Goal: Information Seeking & Learning: Find specific fact

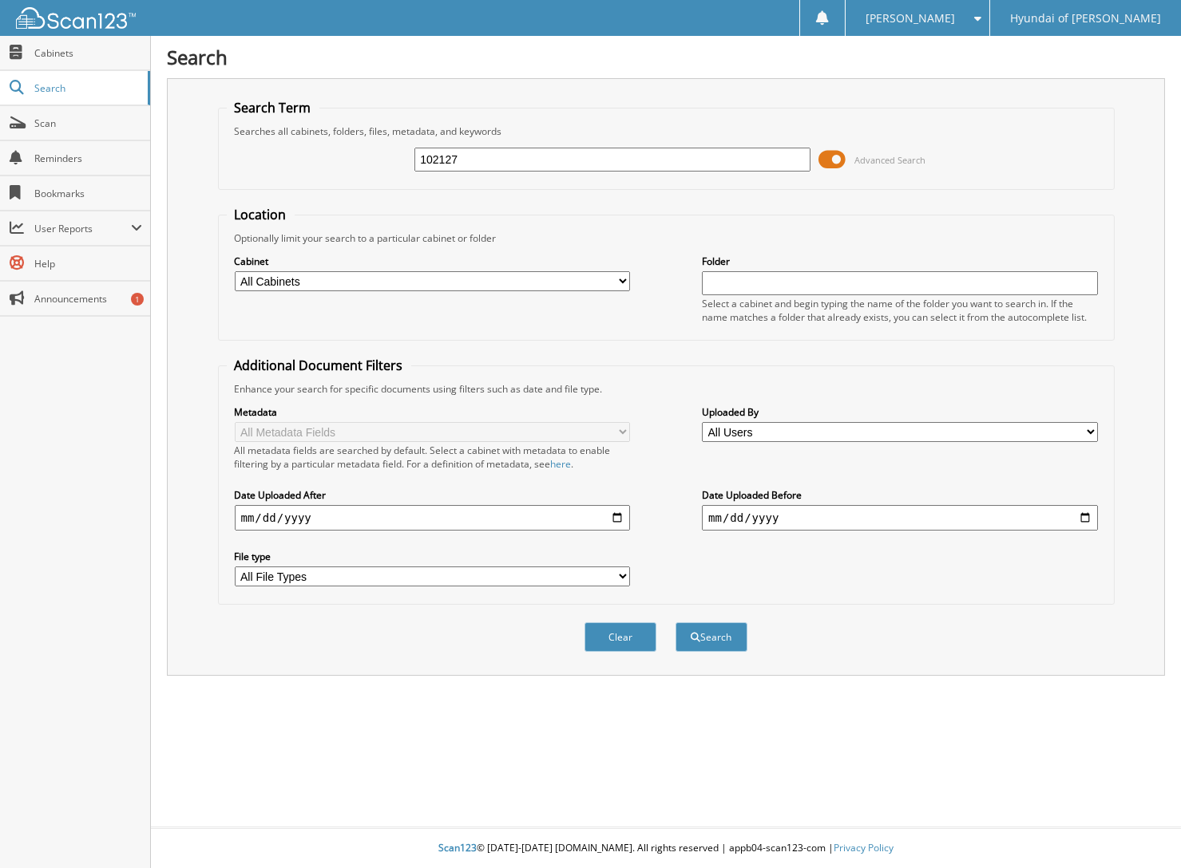
type input "102127"
click at [675, 623] on button "Search" at bounding box center [711, 638] width 72 height 30
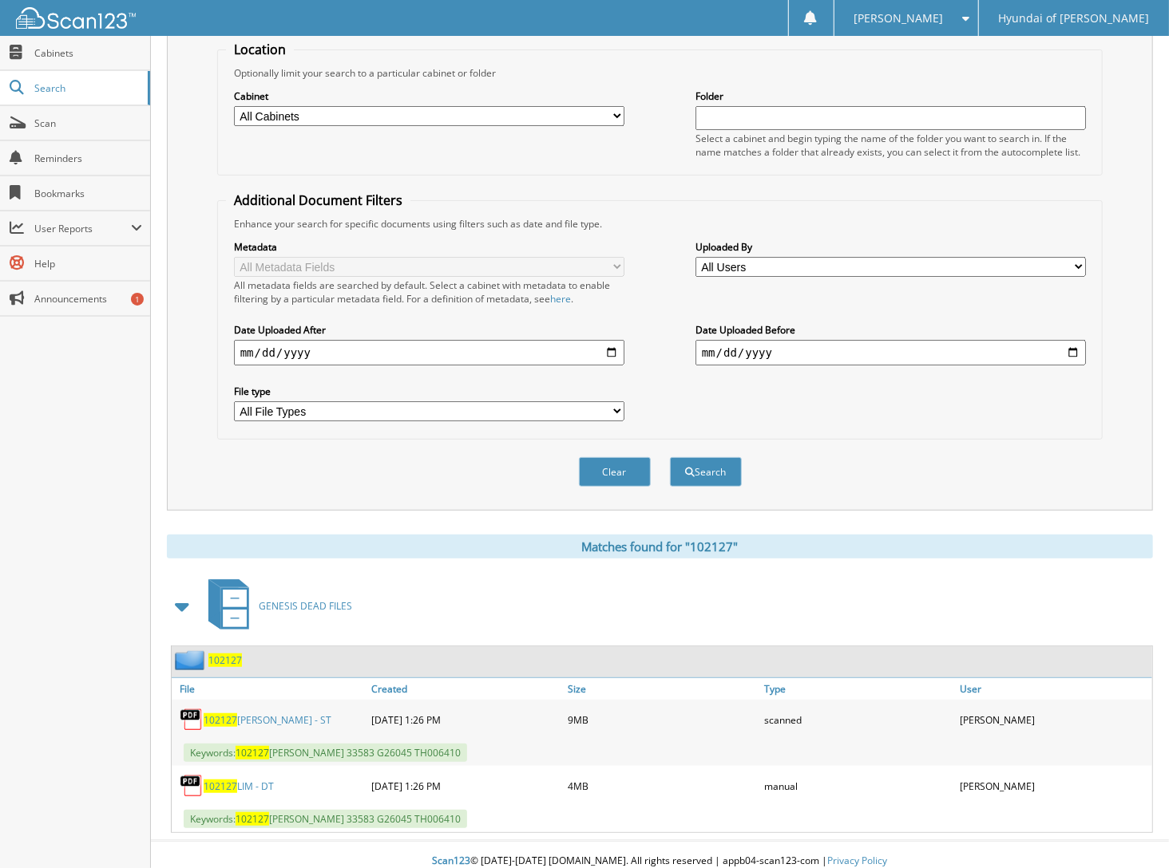
scroll to position [172, 0]
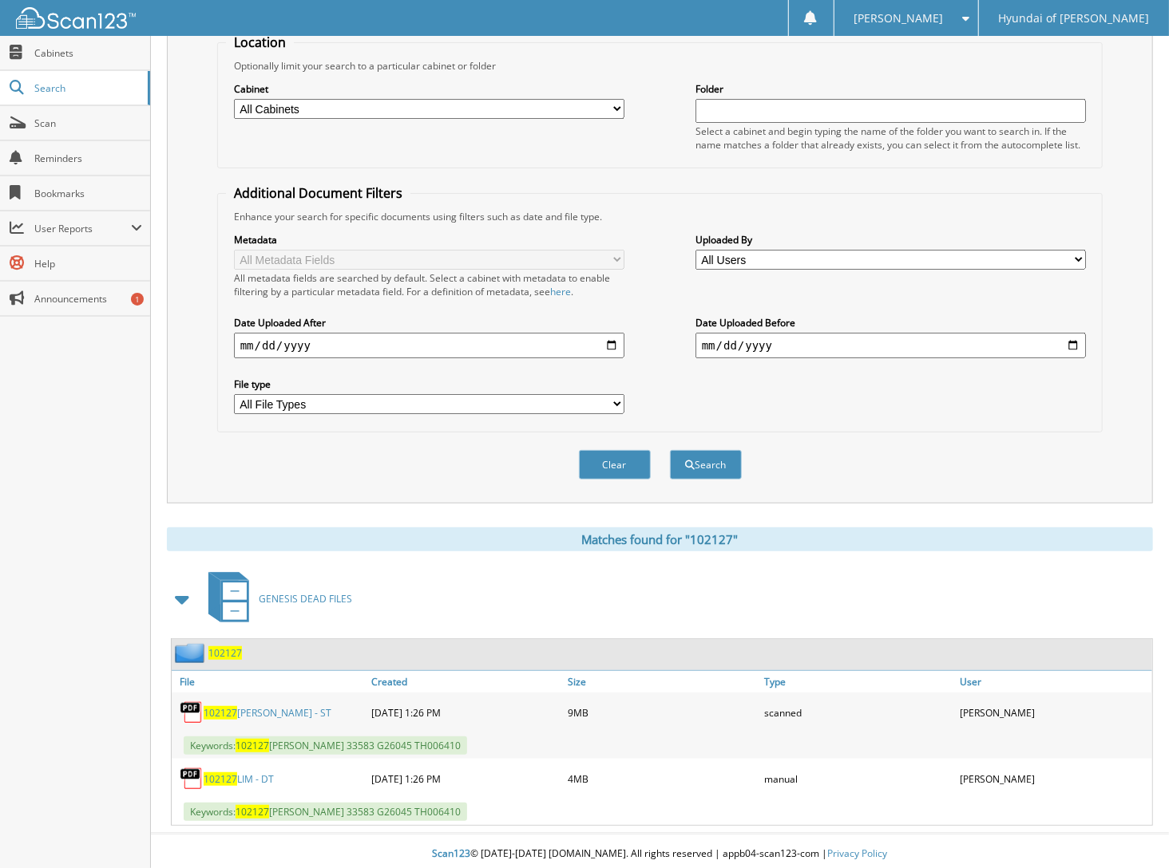
drag, startPoint x: 120, startPoint y: 608, endPoint x: 529, endPoint y: 707, distance: 421.3
click at [534, 713] on body "Gayla B. Settings Logout Hyundai of Everett Close Cabinets Search Scan" at bounding box center [584, 351] width 1169 height 1046
click at [70, 423] on div "Close Cabinets Search Scan Reminders Bookmarks User Reports" at bounding box center [75, 452] width 151 height 833
click at [219, 648] on span "102127" at bounding box center [225, 654] width 34 height 14
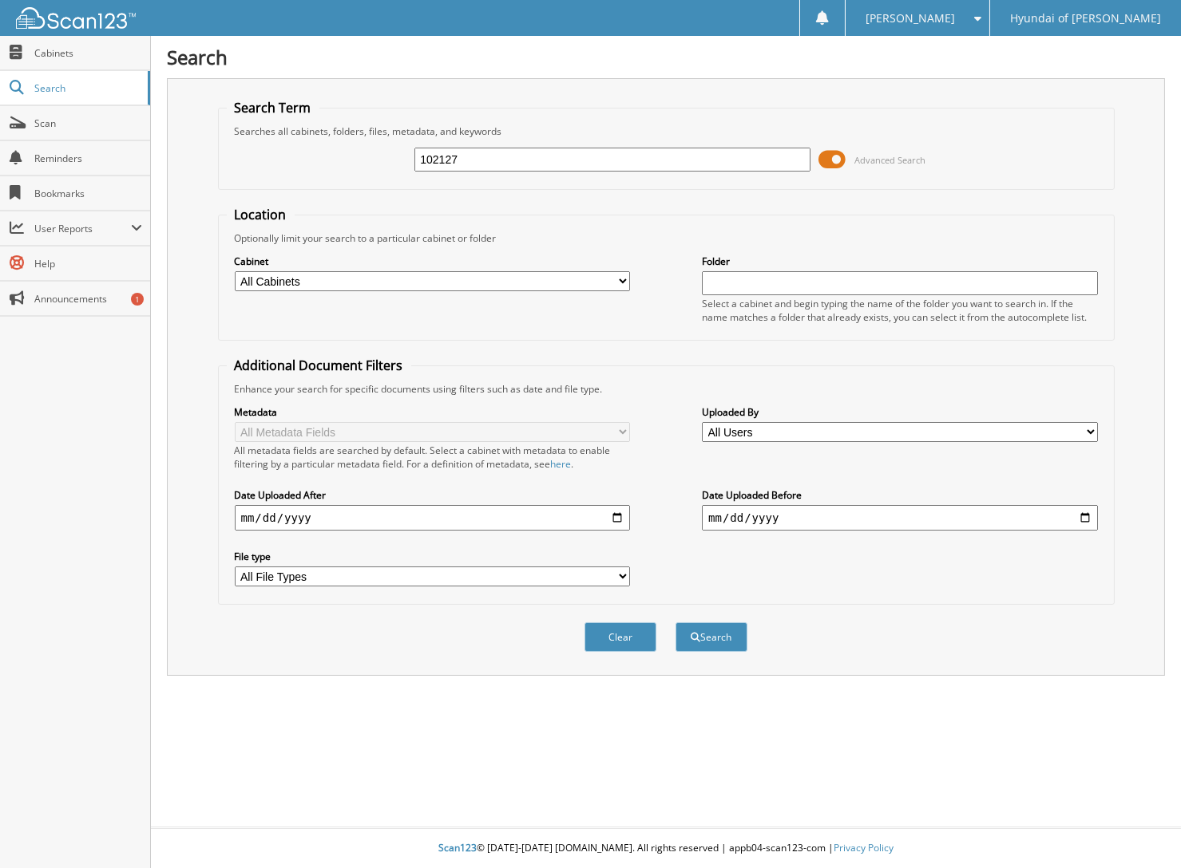
type input "102127"
click at [675, 623] on button "Search" at bounding box center [711, 638] width 72 height 30
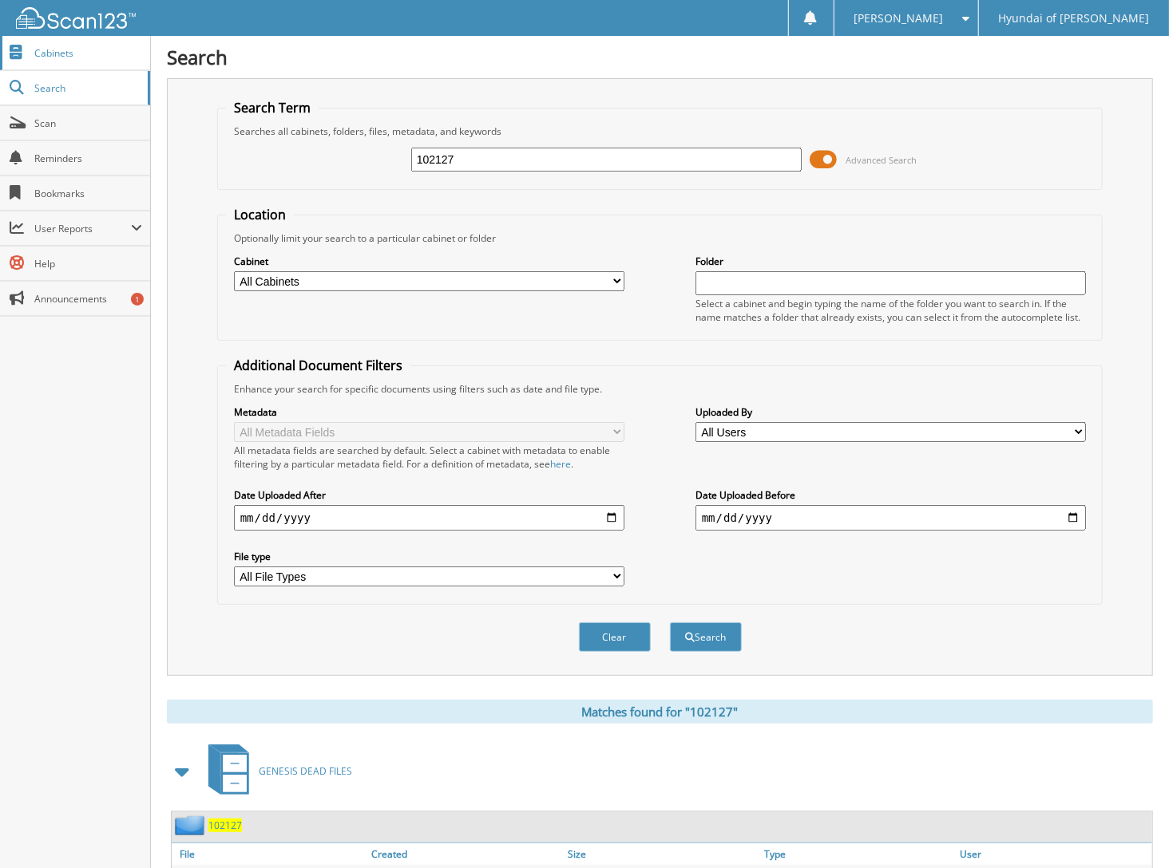
click at [90, 57] on span "Cabinets" at bounding box center [88, 53] width 108 height 14
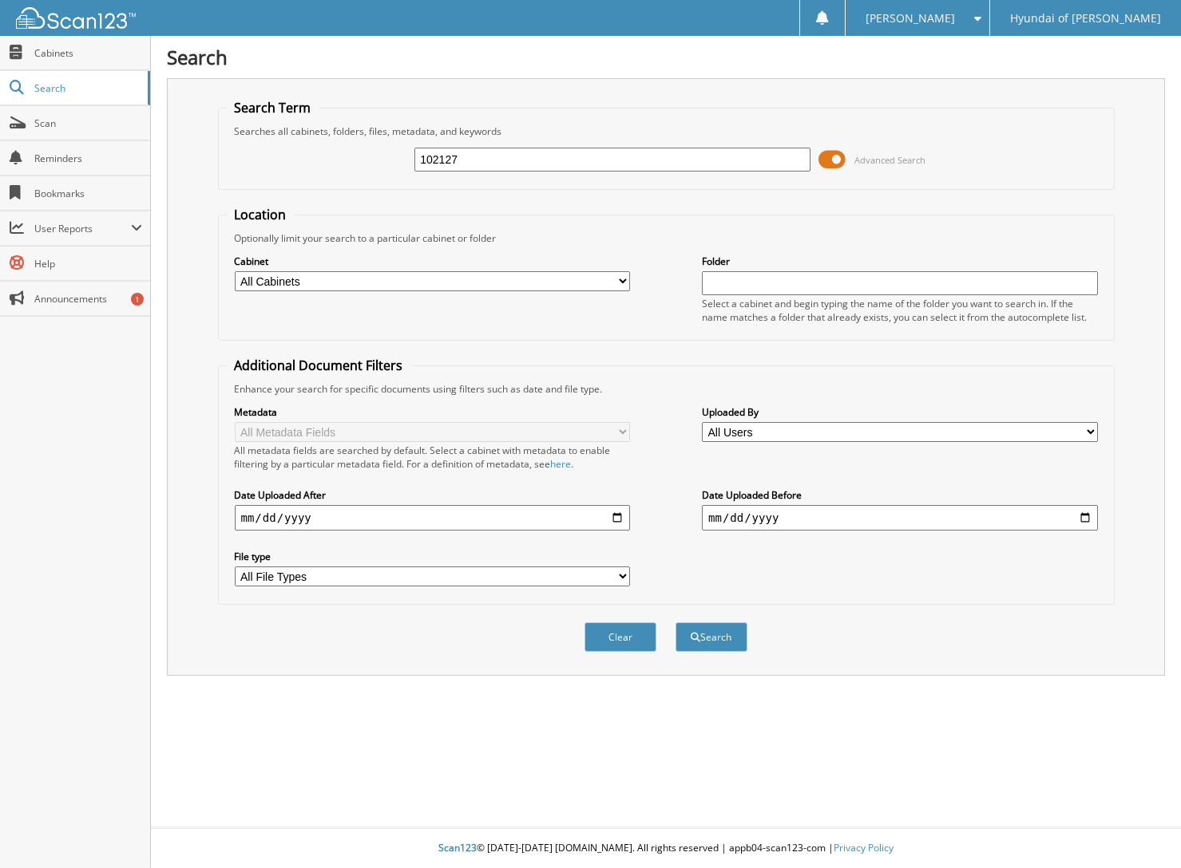
type input "102127"
click at [675, 623] on button "Search" at bounding box center [711, 638] width 72 height 30
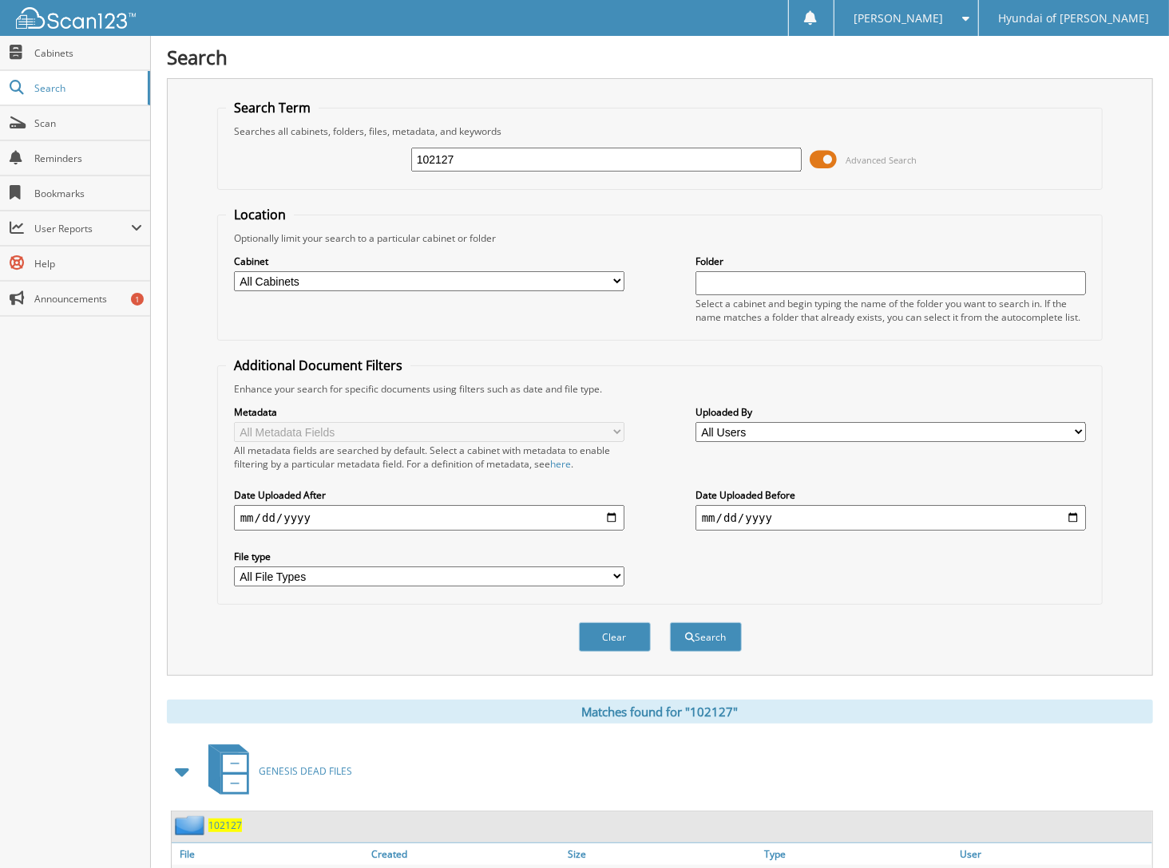
click at [615, 282] on select "All Cabinets CAR DEALS GENESIS EMPLOYEE DEALS GENESIS DEAD FILES GENESIS EV CAR…" at bounding box center [429, 281] width 390 height 20
select select "15416"
click at [234, 271] on select "All Cabinets CAR DEALS GENESIS EMPLOYEE DEALS GENESIS DEAD FILES GENESIS EV CAR…" at bounding box center [429, 281] width 390 height 20
click at [685, 633] on span "submit" at bounding box center [690, 638] width 10 height 10
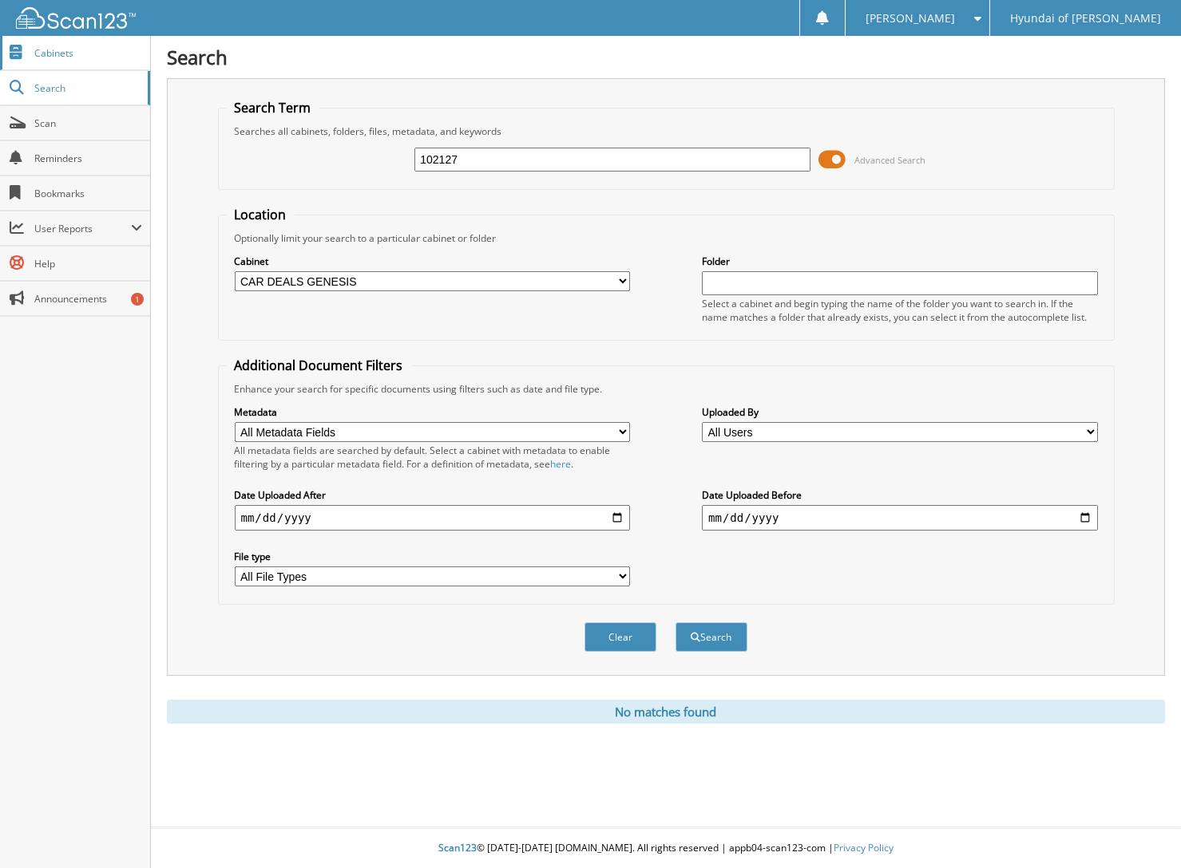
click at [90, 54] on span "Cabinets" at bounding box center [88, 53] width 108 height 14
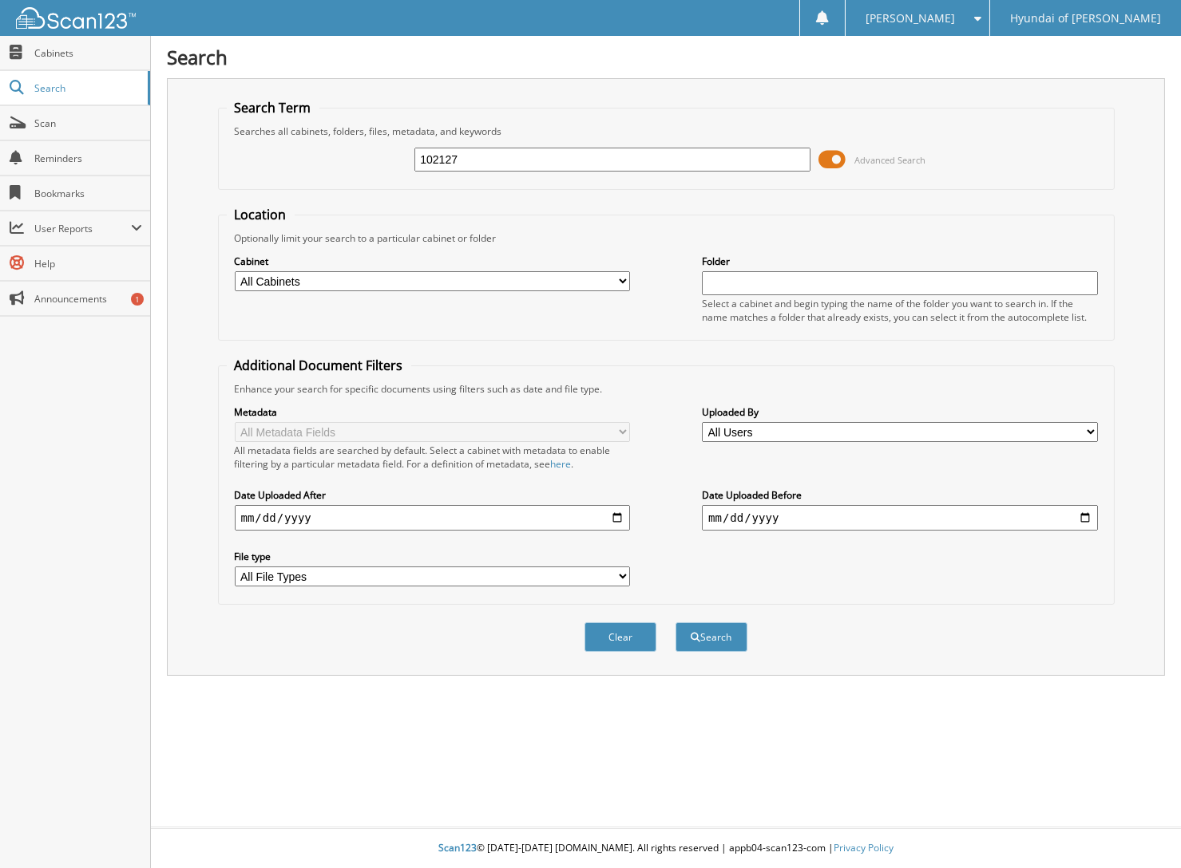
type input "102127"
click at [675, 623] on button "Search" at bounding box center [711, 638] width 72 height 30
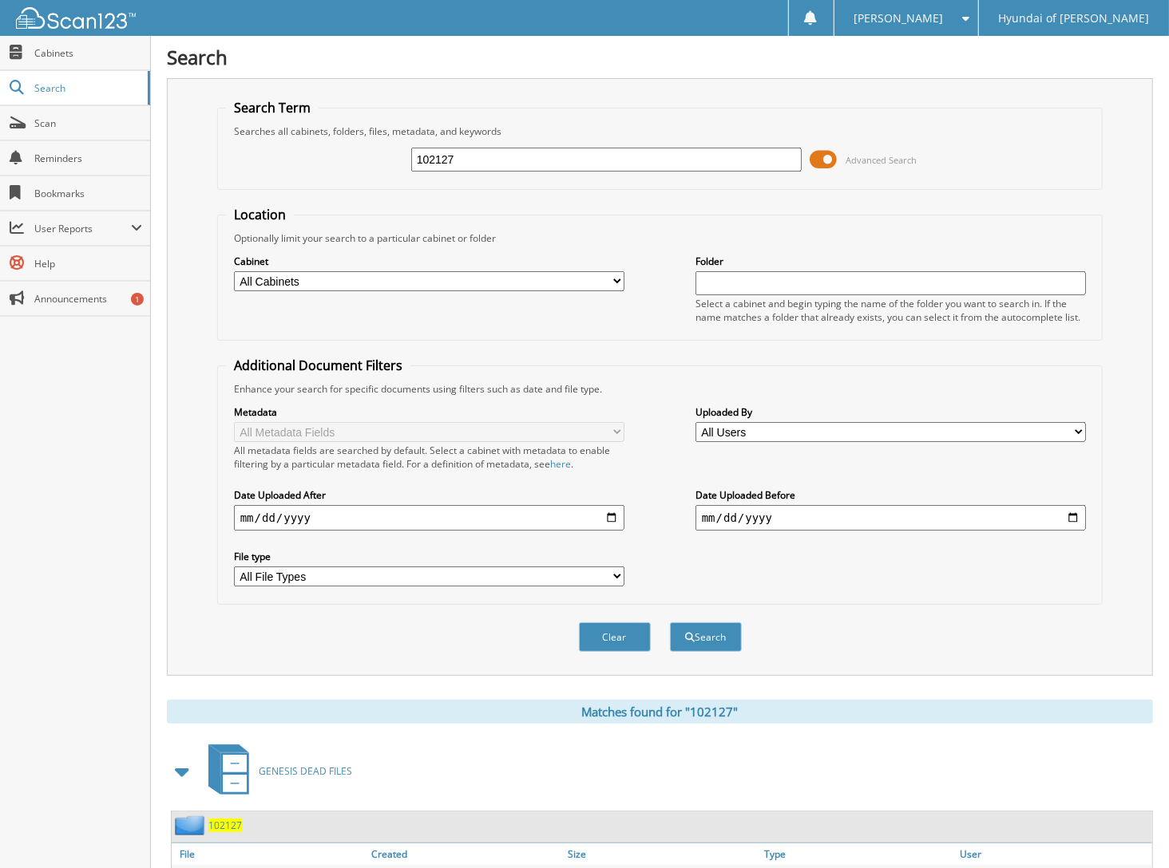
click at [322, 278] on select "All Cabinets CAR DEALS GENESIS EMPLOYEE DEALS GENESIS DEAD FILES GENESIS EV CAR…" at bounding box center [429, 281] width 390 height 20
select select "15416"
click at [234, 271] on select "All Cabinets CAR DEALS GENESIS EMPLOYEE DEALS GENESIS DEAD FILES GENESIS EV CAR…" at bounding box center [429, 281] width 390 height 20
click at [717, 641] on button "Search" at bounding box center [706, 638] width 72 height 30
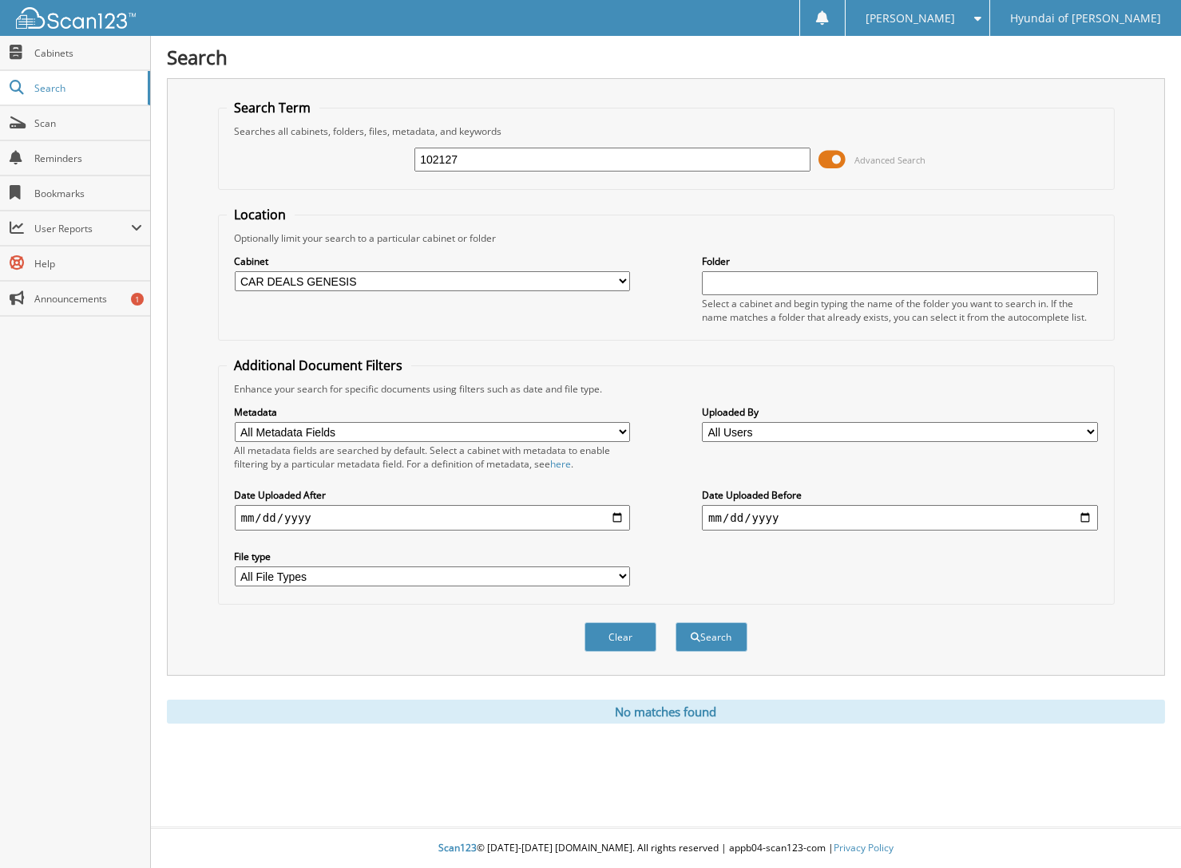
click at [722, 287] on input "text" at bounding box center [899, 283] width 395 height 24
type input "102127"
click at [675, 623] on button "Search" at bounding box center [711, 638] width 72 height 30
drag, startPoint x: 492, startPoint y: 156, endPoint x: 366, endPoint y: 156, distance: 125.3
click at [366, 156] on div "102127 Advanced Search" at bounding box center [666, 159] width 879 height 43
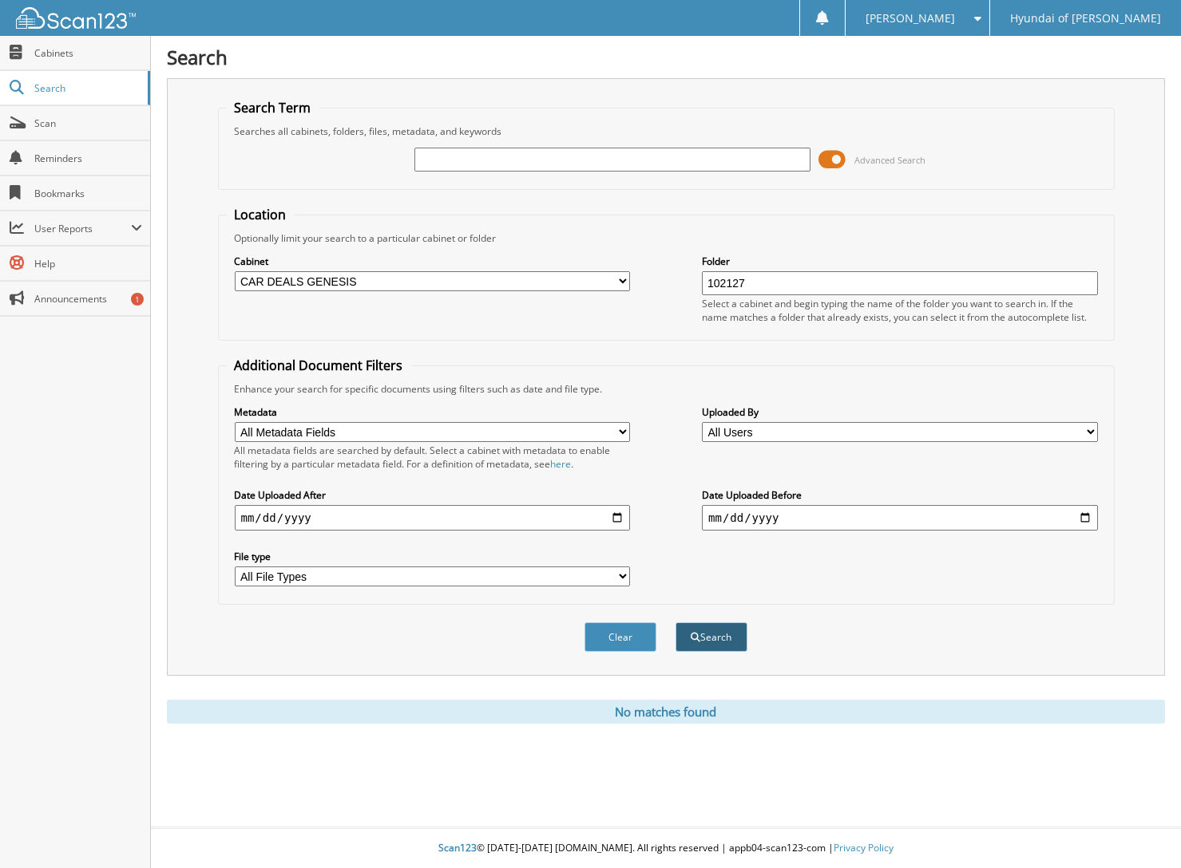
click at [711, 636] on button "Search" at bounding box center [711, 638] width 72 height 30
drag, startPoint x: 771, startPoint y: 285, endPoint x: 699, endPoint y: 278, distance: 72.2
click at [699, 278] on div "Cabinet All Cabinets CAR DEALS GENESIS EMPLOYEE DEALS GENESIS DEAD FILES GENESI…" at bounding box center [666, 288] width 879 height 87
click at [579, 153] on input "text" at bounding box center [611, 160] width 395 height 24
paste input "102127"
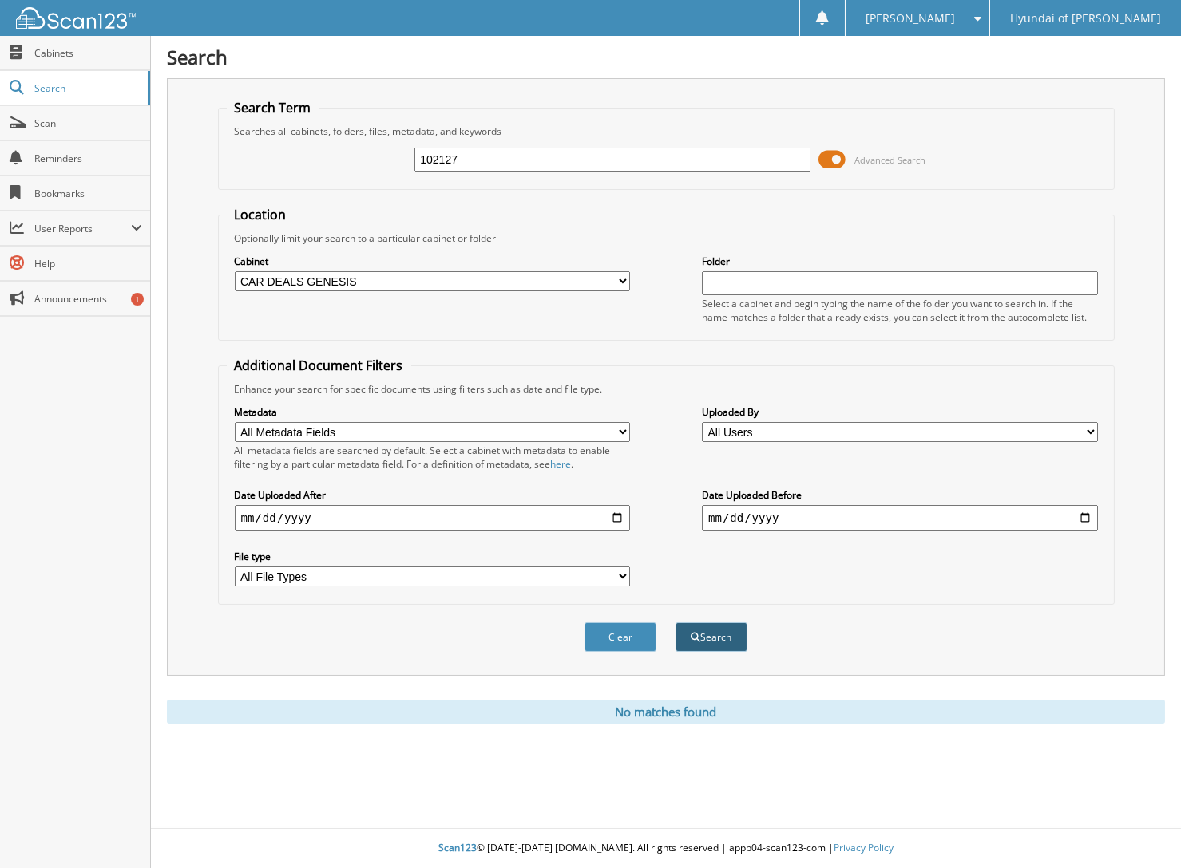
type input "102127"
click at [723, 625] on button "Search" at bounding box center [711, 638] width 72 height 30
click at [83, 59] on span "Cabinets" at bounding box center [88, 53] width 108 height 14
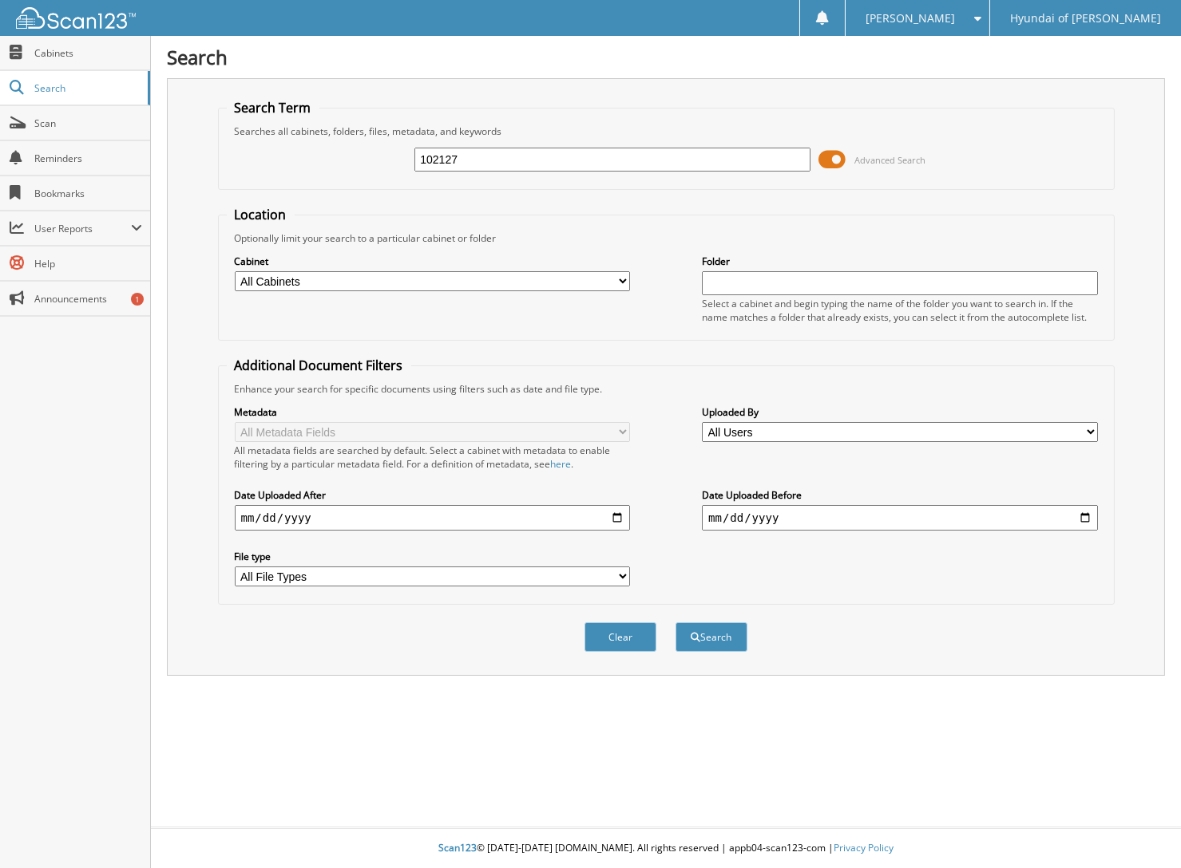
type input "102127"
click at [675, 623] on button "Search" at bounding box center [711, 638] width 72 height 30
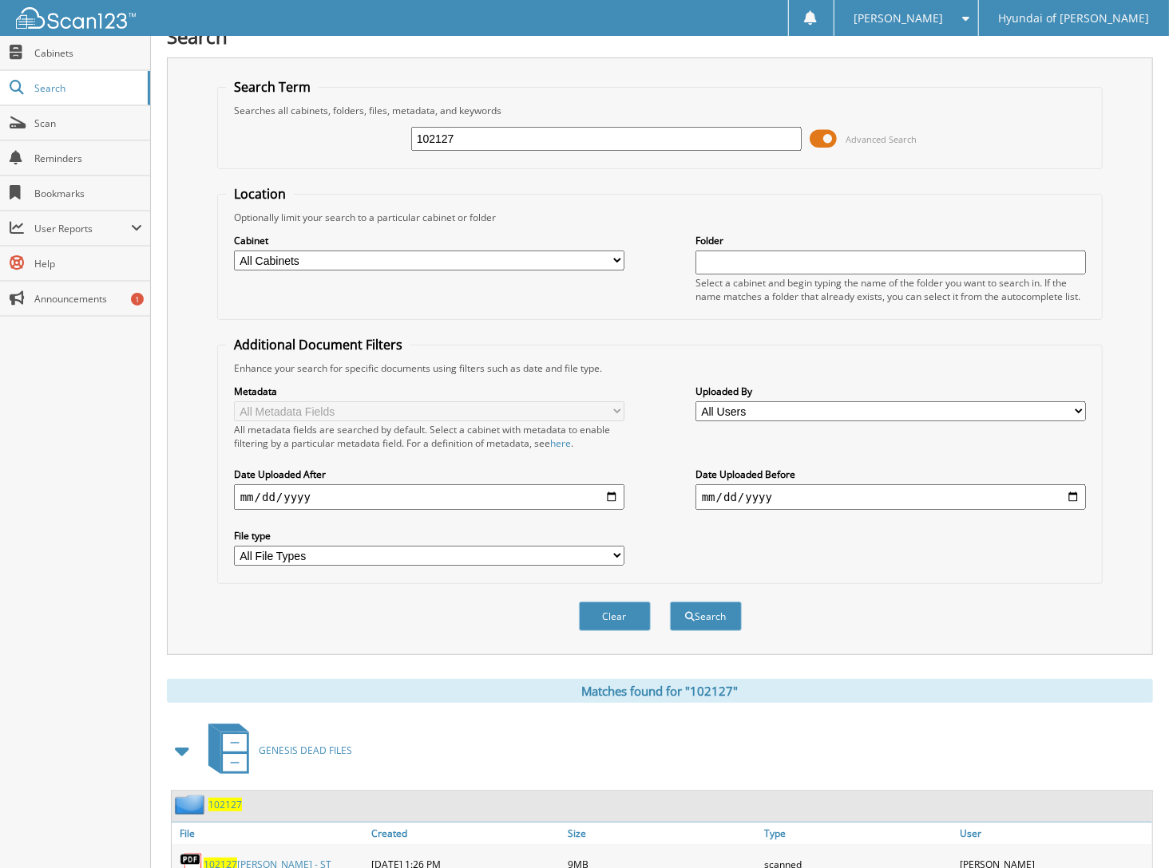
scroll to position [13, 0]
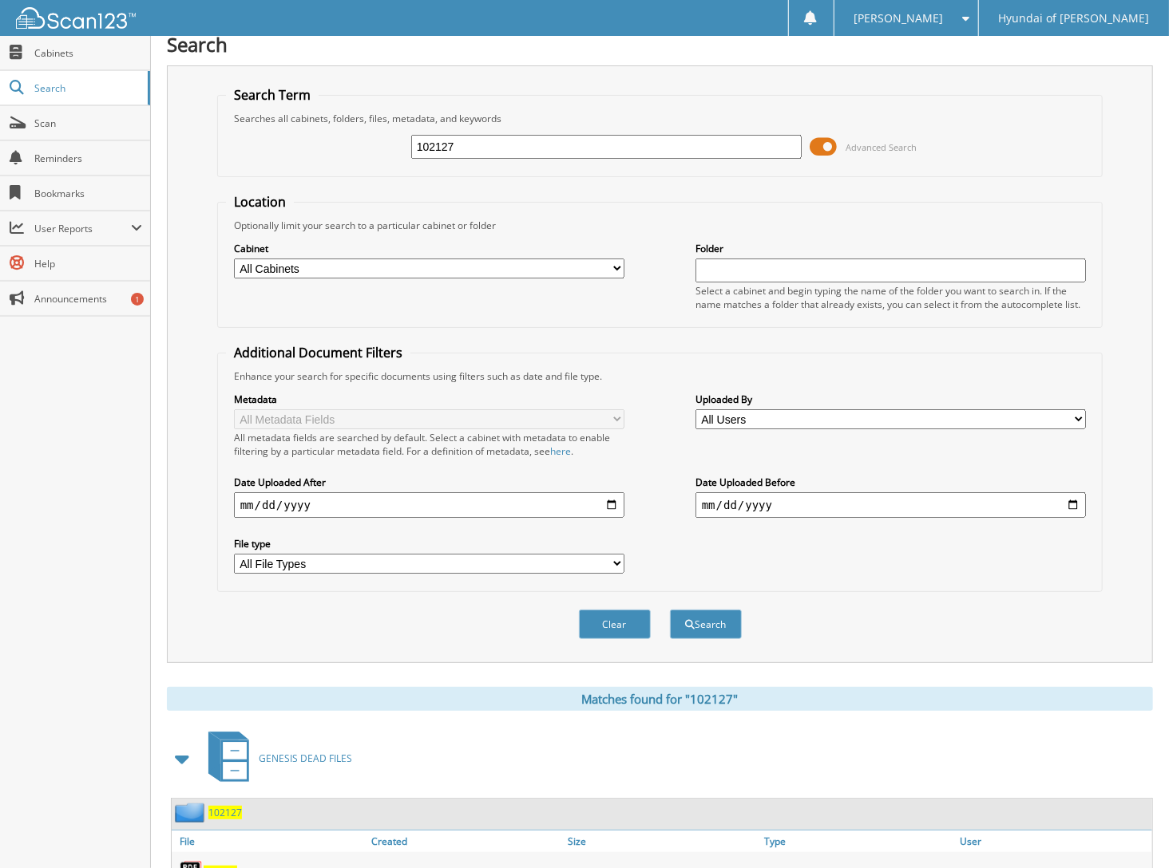
click at [611, 269] on select "All Cabinets CAR DEALS GENESIS EMPLOYEE DEALS GENESIS DEAD FILES GENESIS EV CAR…" at bounding box center [429, 269] width 390 height 20
select select "15416"
click at [234, 259] on select "All Cabinets CAR DEALS GENESIS EMPLOYEE DEALS GENESIS DEAD FILES GENESIS EV CAR…" at bounding box center [429, 269] width 390 height 20
click at [710, 269] on input "text" at bounding box center [890, 271] width 390 height 24
type input "102127"
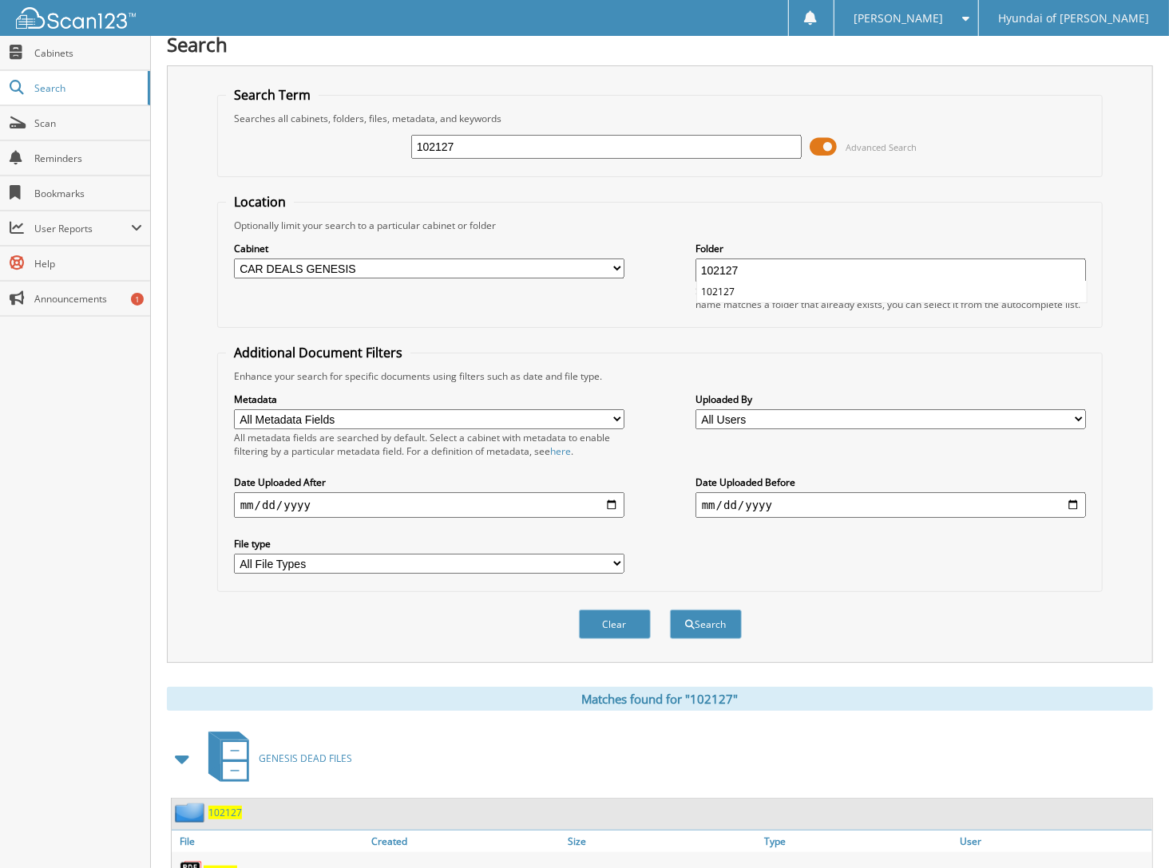
click at [670, 610] on button "Search" at bounding box center [706, 625] width 72 height 30
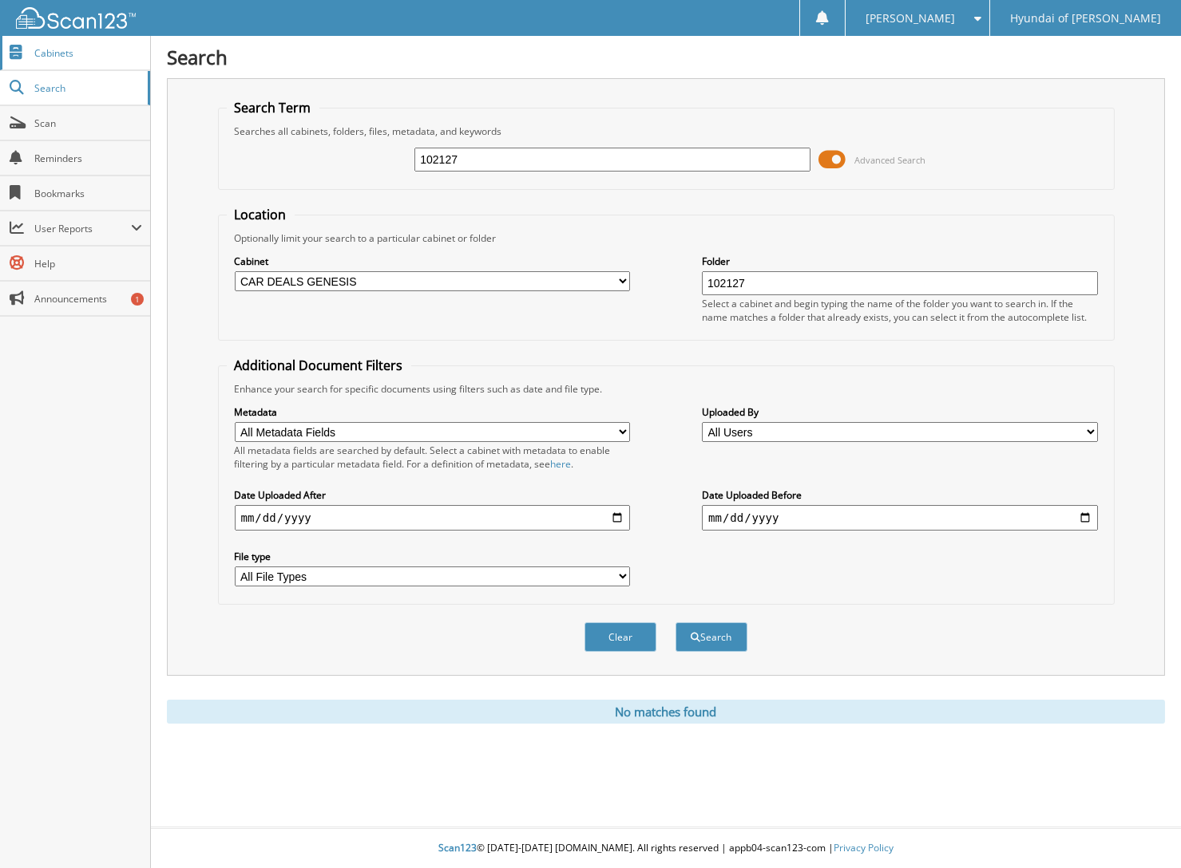
click at [70, 60] on link "Cabinets" at bounding box center [75, 53] width 150 height 34
